Goal: Task Accomplishment & Management: Use online tool/utility

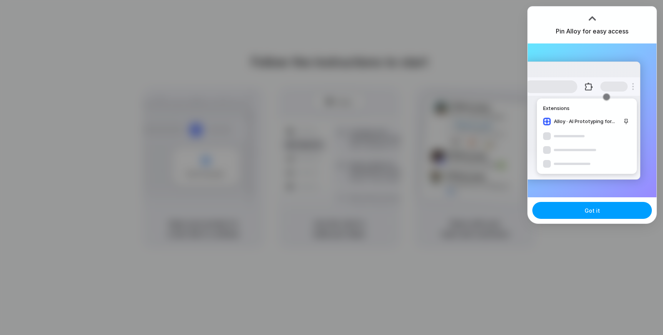
click at [577, 213] on button "Got it" at bounding box center [591, 210] width 119 height 17
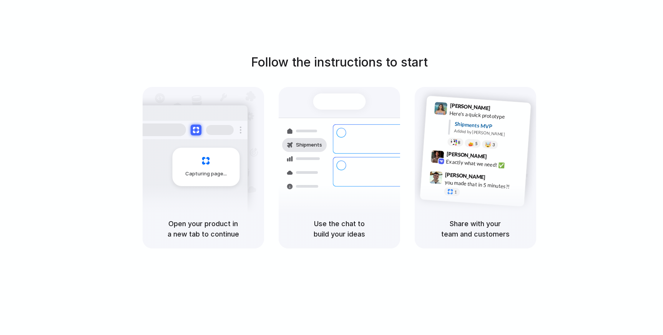
click at [476, 65] on div "Follow the instructions to start Capturing page Open your product in a new tab …" at bounding box center [339, 150] width 663 height 195
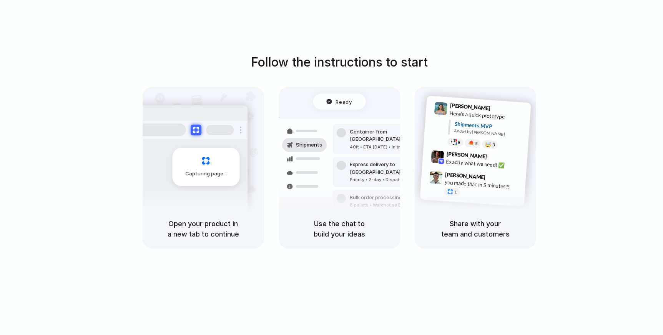
click at [336, 122] on div "Container from Shanghai 40ft • ETA Dec 28 • In transit Express delivery to NYC …" at bounding box center [367, 172] width 81 height 108
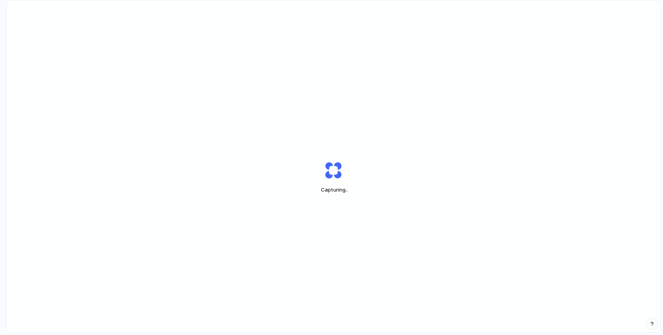
click at [418, 171] on div "Capturing .." at bounding box center [333, 177] width 192 height 58
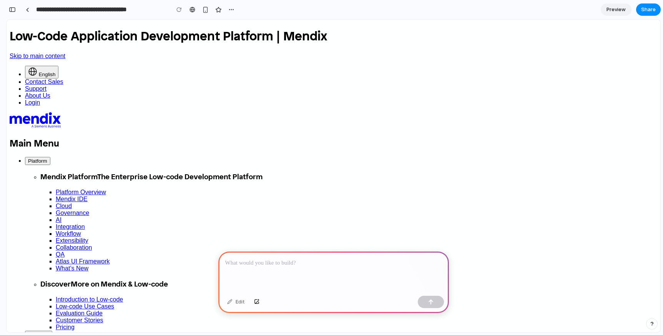
click at [277, 281] on div at bounding box center [333, 271] width 230 height 41
click at [239, 302] on div "Edit" at bounding box center [235, 301] width 25 height 12
click at [254, 305] on button "button" at bounding box center [256, 301] width 13 height 12
click at [357, 270] on div at bounding box center [333, 271] width 230 height 41
click at [295, 262] on p "**********" at bounding box center [333, 262] width 217 height 9
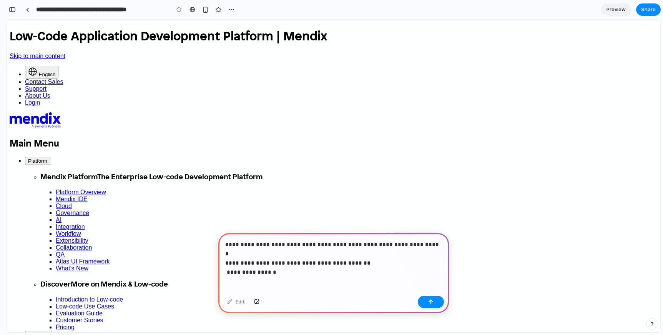
click at [310, 245] on p "**********" at bounding box center [333, 254] width 217 height 28
click at [241, 247] on p "**********" at bounding box center [333, 254] width 217 height 28
click at [308, 243] on p "**********" at bounding box center [333, 254] width 217 height 28
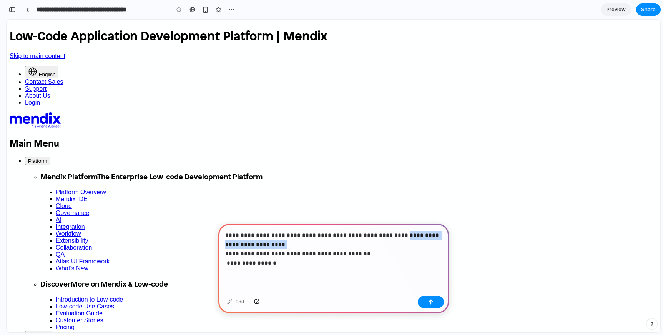
drag, startPoint x: 390, startPoint y: 237, endPoint x: 411, endPoint y: 244, distance: 22.5
click at [411, 244] on p "**********" at bounding box center [333, 248] width 217 height 37
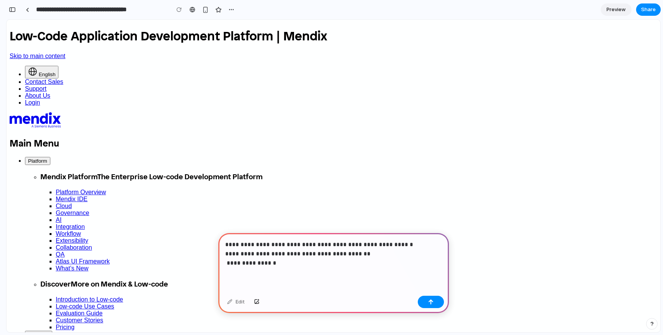
click at [294, 253] on p "**********" at bounding box center [333, 254] width 217 height 28
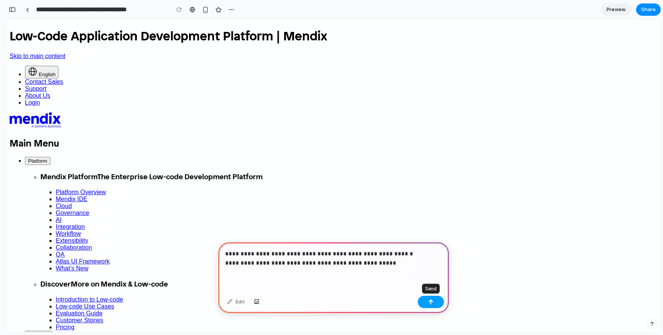
click at [434, 301] on button "button" at bounding box center [431, 301] width 26 height 12
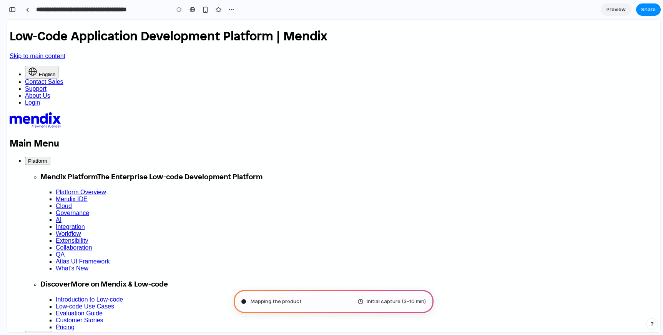
click at [372, 302] on span "Initial capture (3–10 min)" at bounding box center [395, 301] width 59 height 8
click at [346, 304] on div "Mapping the product journey . Initial capture (3–10 min)" at bounding box center [334, 301] width 200 height 23
click at [346, 304] on div "Mapping the product journey ... Initial capture (3–10 min)" at bounding box center [334, 301] width 200 height 23
click at [346, 304] on div "Mapping the product journey Initial capture (3–10 min)" at bounding box center [334, 301] width 200 height 23
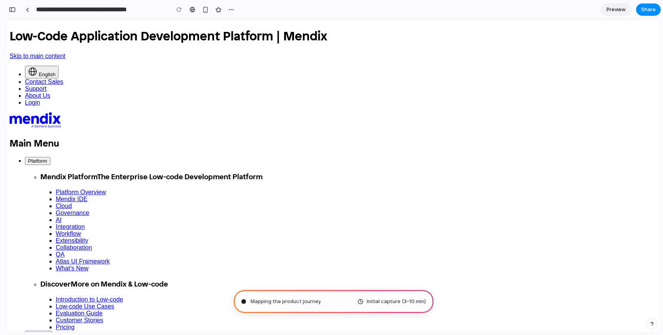
click at [346, 304] on div "Mapping the product journey Initial capture (3–10 min)" at bounding box center [334, 301] width 200 height 23
click at [346, 304] on div "Mapping the product journey . Initial capture (3–10 min)" at bounding box center [334, 301] width 200 height 23
click at [346, 304] on div "Mapping the product journey .. Initial capture (3–10 min)" at bounding box center [334, 301] width 200 height 23
type input "**********"
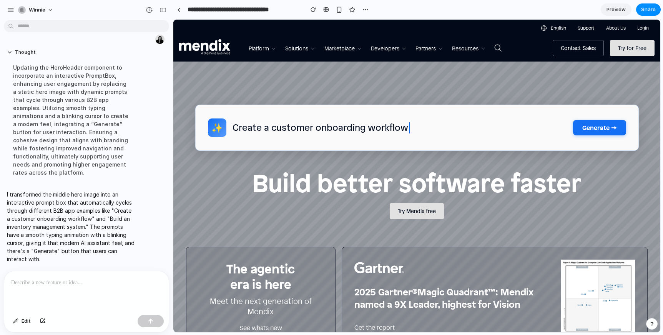
click at [393, 124] on span "Create a customer onboarding workflow" at bounding box center [320, 127] width 177 height 13
click at [564, 129] on div "Create a customer onboarding workflow" at bounding box center [399, 127] width 334 height 13
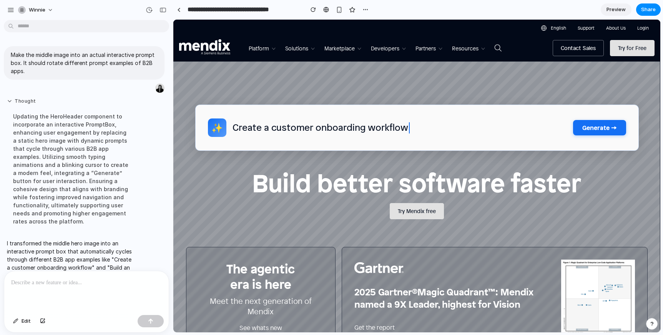
click at [32, 99] on button "Thought" at bounding box center [71, 101] width 128 height 7
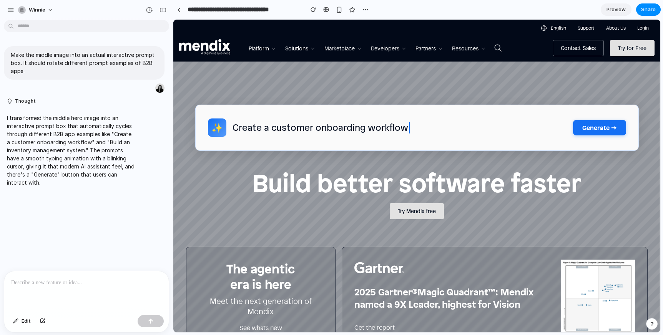
click at [275, 151] on div "✨ Create a customer onboarding workflow Generate →" at bounding box center [417, 127] width 468 height 83
click at [309, 134] on div "✨ Create a customer onboarding workflow Generate →" at bounding box center [416, 127] width 443 height 46
click at [351, 128] on span "Create a customer onboarding workflow" at bounding box center [320, 127] width 177 height 13
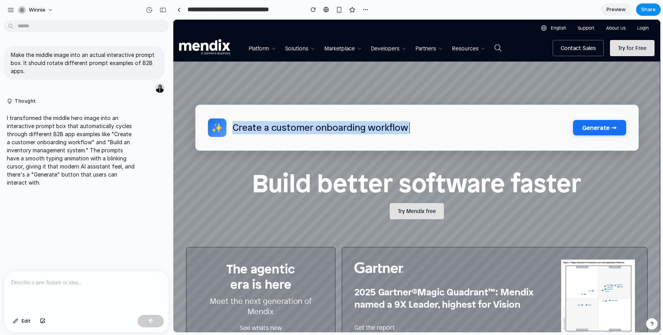
click at [351, 128] on span "Create a customer onboarding workflow" at bounding box center [320, 127] width 177 height 13
click at [570, 128] on div "✨ Create a customer onboarding workflow Generate →" at bounding box center [416, 127] width 443 height 46
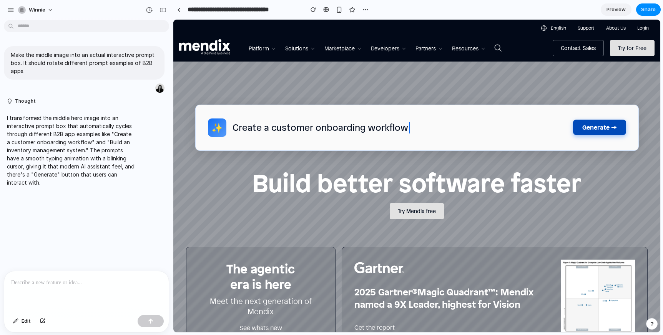
click at [583, 129] on button "Generate →" at bounding box center [599, 126] width 53 height 15
click at [395, 133] on span "Create a customer onboarding workflow" at bounding box center [320, 127] width 177 height 13
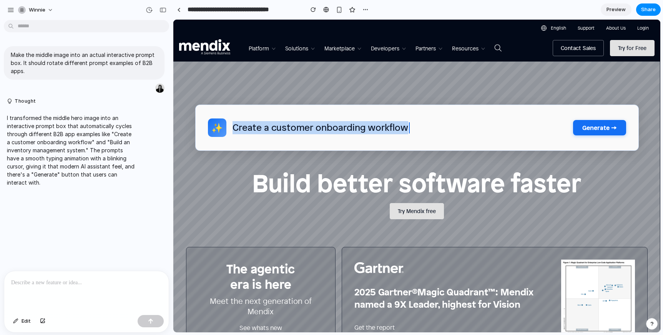
click at [395, 133] on span "Create a customer onboarding workflow" at bounding box center [320, 127] width 177 height 13
click at [396, 132] on span "Create a customer onboarding workflow" at bounding box center [320, 127] width 177 height 13
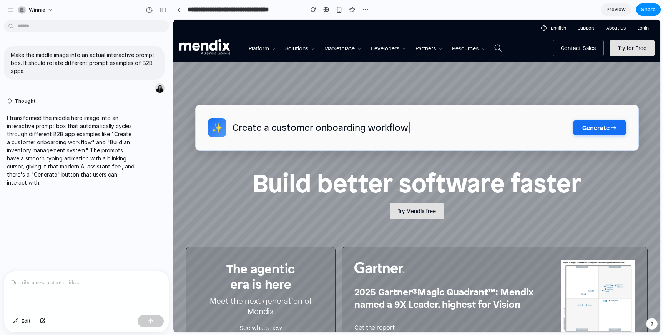
click at [396, 132] on span "Create a customer onboarding workflow" at bounding box center [320, 127] width 177 height 13
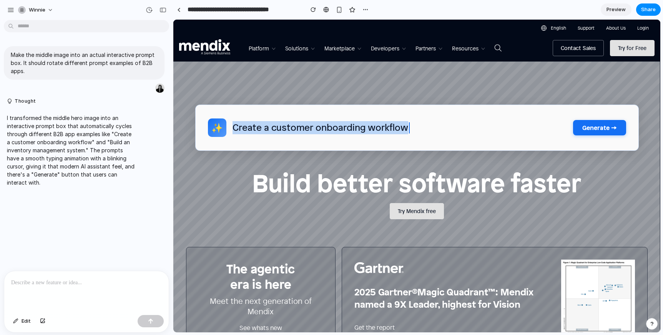
click at [396, 132] on span "Create a customer onboarding workflow" at bounding box center [320, 127] width 177 height 13
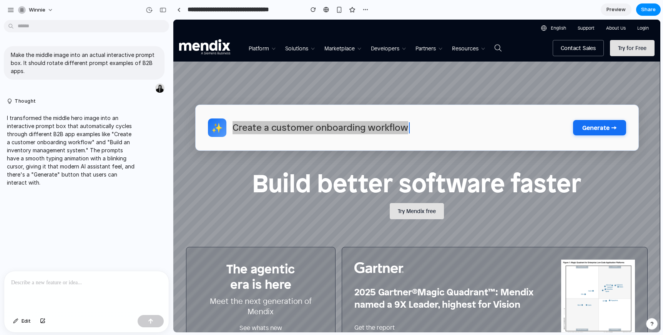
click at [150, 167] on div "I transformed the middle hero image into an interactive prompt box that automat…" at bounding box center [84, 150] width 161 height 82
click at [145, 215] on div "Make the middle image into an actual interactive prompt box. It should rotate d…" at bounding box center [84, 146] width 168 height 247
click at [142, 56] on p "Make the middle image into an actual interactive prompt box. It should rotate d…" at bounding box center [84, 63] width 147 height 24
click at [362, 12] on button "button" at bounding box center [366, 10] width 12 height 12
click at [362, 12] on div "Duplicate Delete" at bounding box center [331, 167] width 663 height 335
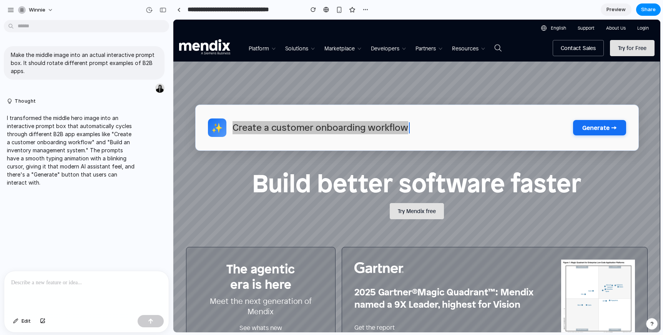
click at [260, 6] on input "**********" at bounding box center [243, 10] width 115 height 14
click at [128, 61] on p "Make the middle image into an actual interactive prompt box. It should rotate d…" at bounding box center [84, 63] width 147 height 24
click at [148, 10] on div "button" at bounding box center [149, 10] width 7 height 7
click at [124, 32] on span "Version 2" at bounding box center [99, 31] width 84 height 8
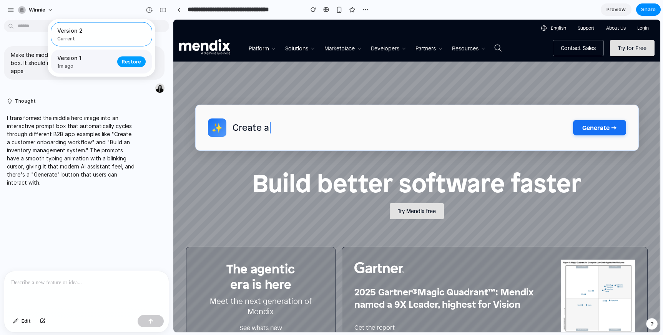
click at [123, 58] on span "Restore" at bounding box center [131, 62] width 19 height 8
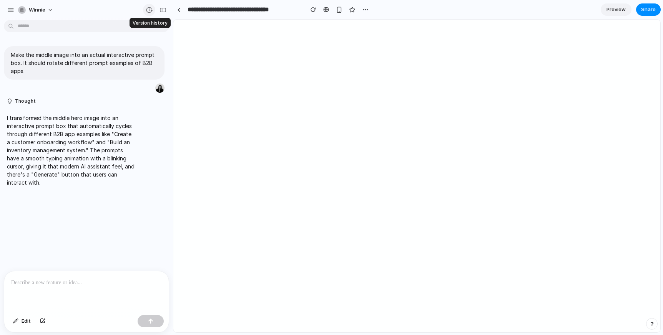
click at [151, 12] on div "button" at bounding box center [149, 10] width 7 height 7
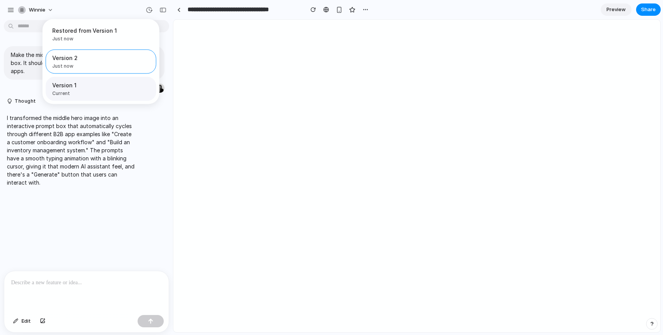
click at [125, 78] on div "Version 1 Current" at bounding box center [101, 89] width 111 height 24
click at [95, 68] on span "Just now" at bounding box center [84, 66] width 65 height 7
click at [98, 45] on div "Restored from Version 1 Just now Restore" at bounding box center [101, 34] width 111 height 24
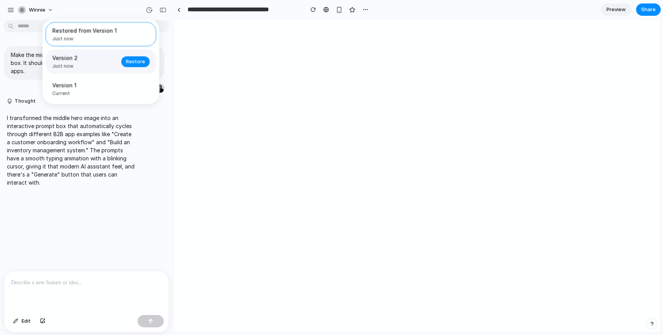
click at [97, 67] on span "Just now" at bounding box center [84, 66] width 65 height 7
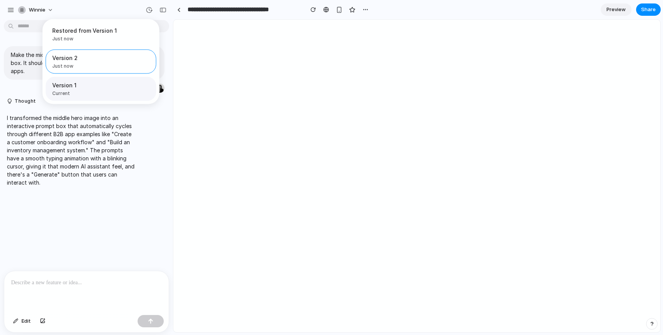
click at [96, 85] on span "Version 1" at bounding box center [98, 85] width 93 height 8
click at [95, 89] on span "Version 1" at bounding box center [98, 85] width 93 height 8
click at [265, 97] on div "Restored from Version 1 Just now Restore Version 2 Just now Restore Version 1 C…" at bounding box center [331, 167] width 663 height 335
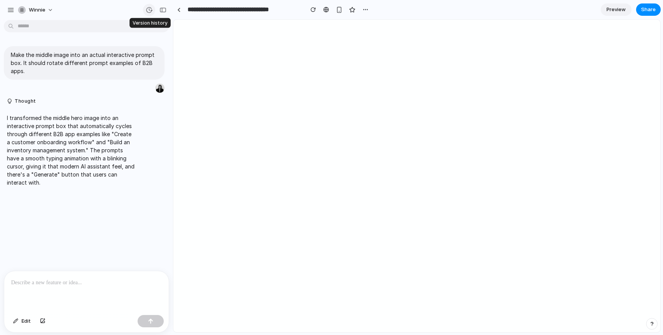
click at [147, 8] on div "button" at bounding box center [149, 10] width 7 height 7
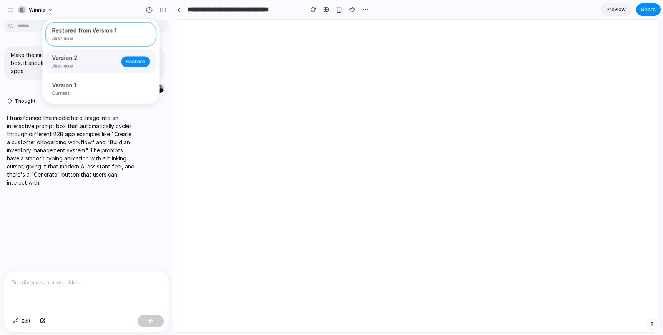
click at [102, 64] on span "Just now" at bounding box center [84, 66] width 65 height 7
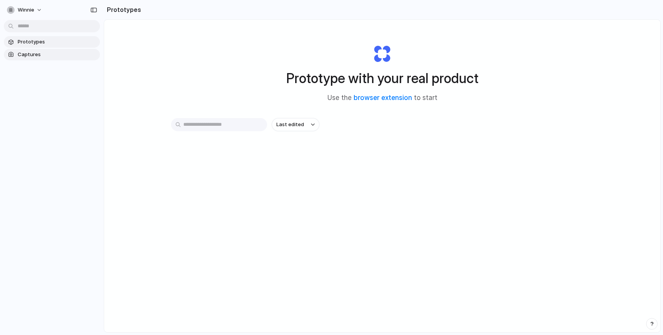
click at [54, 56] on span "Captures" at bounding box center [57, 55] width 79 height 8
